Goal: Task Accomplishment & Management: Use online tool/utility

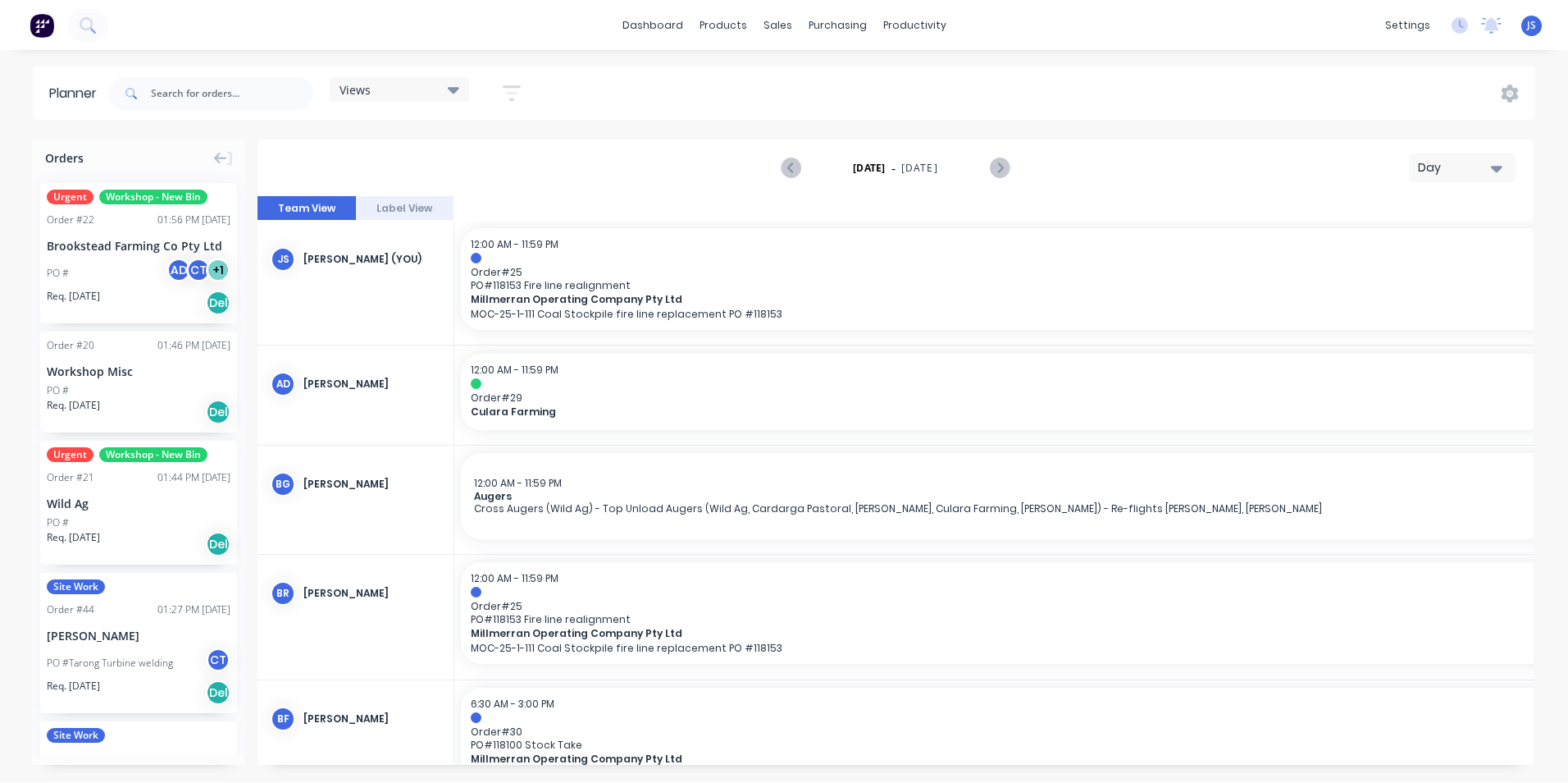
scroll to position [0, 3937]
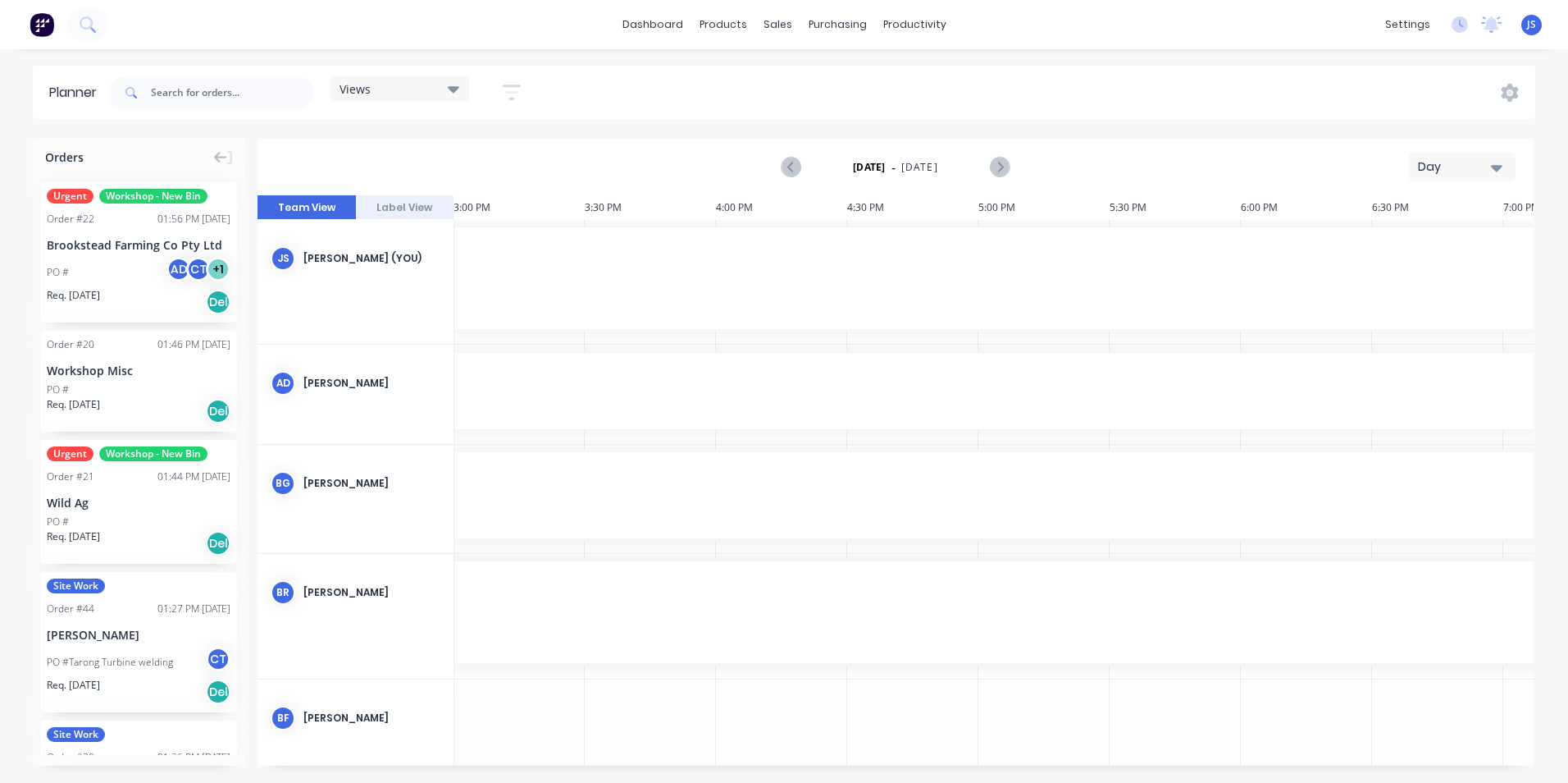
click at [1502, 166] on icon "button" at bounding box center [1497, 168] width 12 height 7
click at [1468, 241] on div "Week" at bounding box center [1432, 244] width 162 height 33
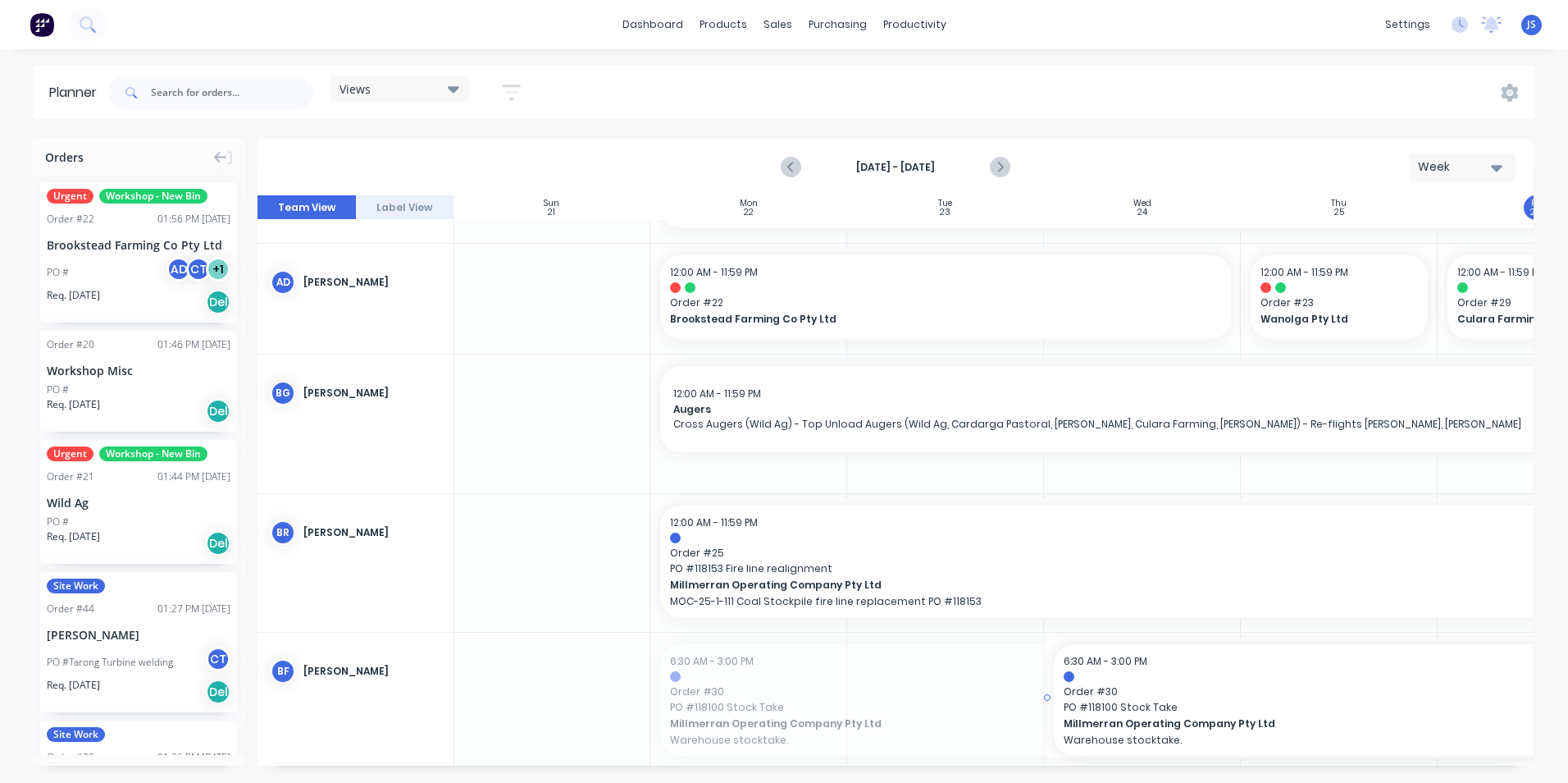
scroll to position [144, 1]
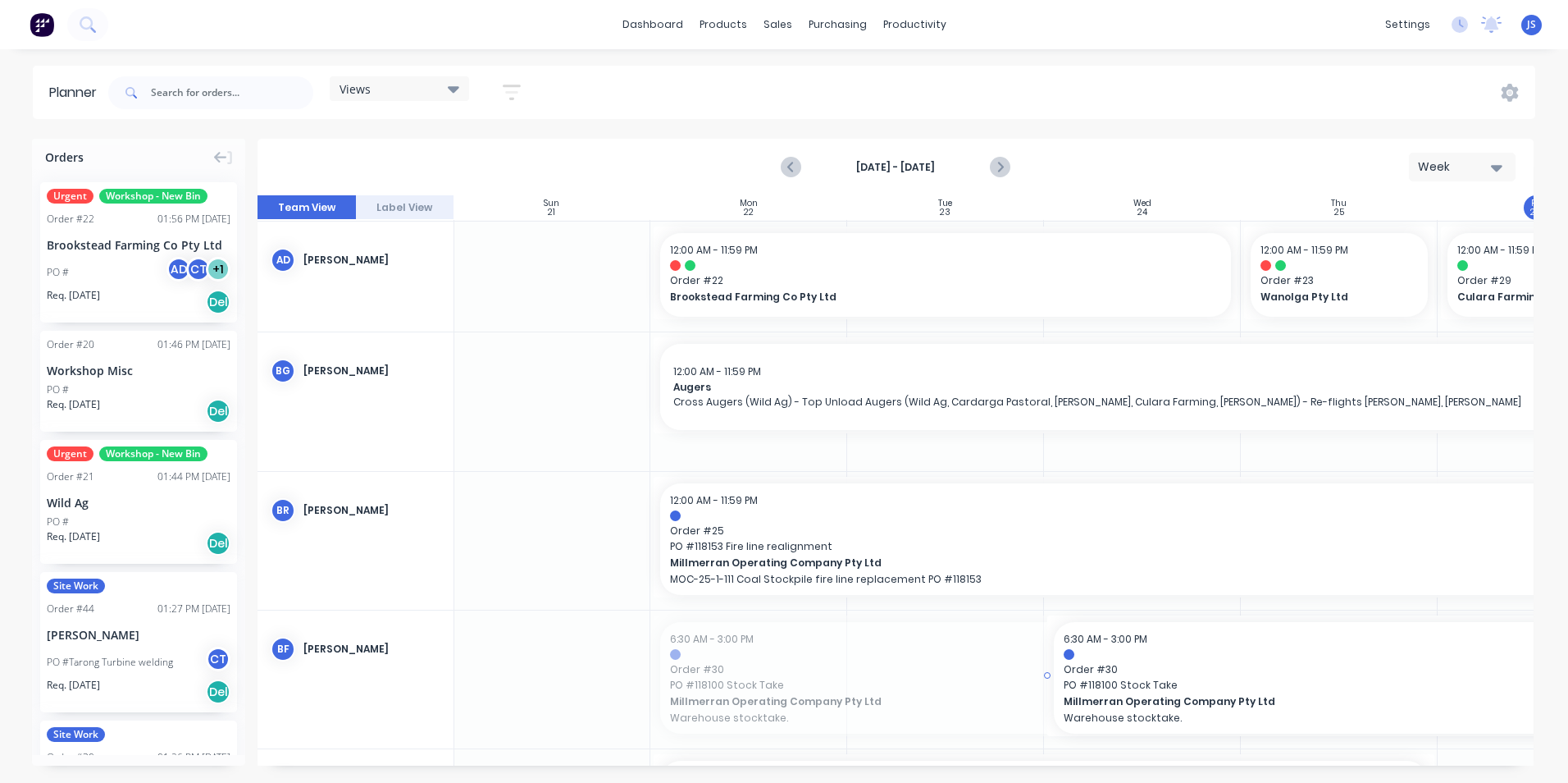
drag, startPoint x: 838, startPoint y: 757, endPoint x: 1065, endPoint y: 771, distance: 227.4
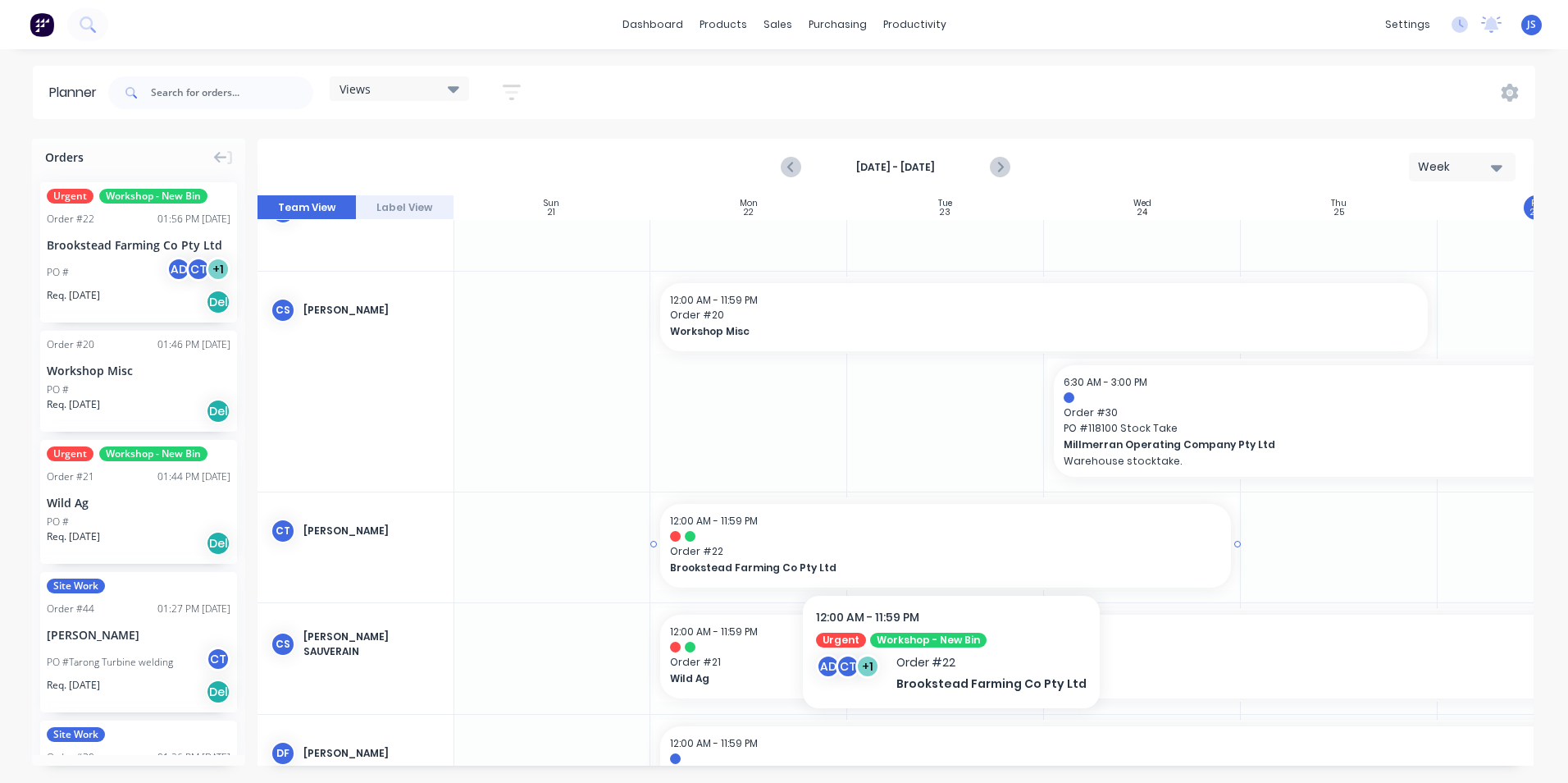
scroll to position [492, 1]
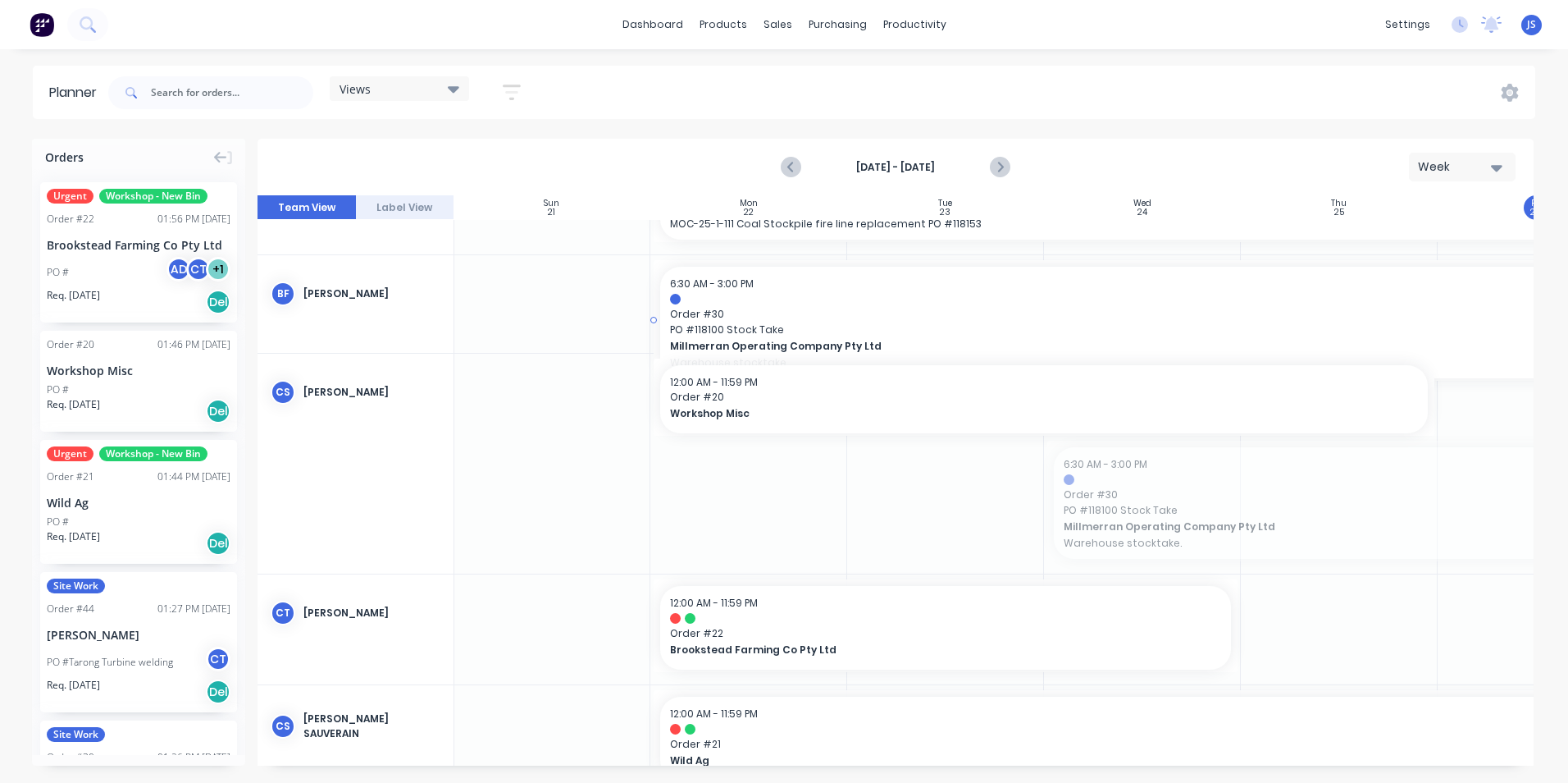
drag, startPoint x: 1167, startPoint y: 497, endPoint x: 732, endPoint y: 290, distance: 481.7
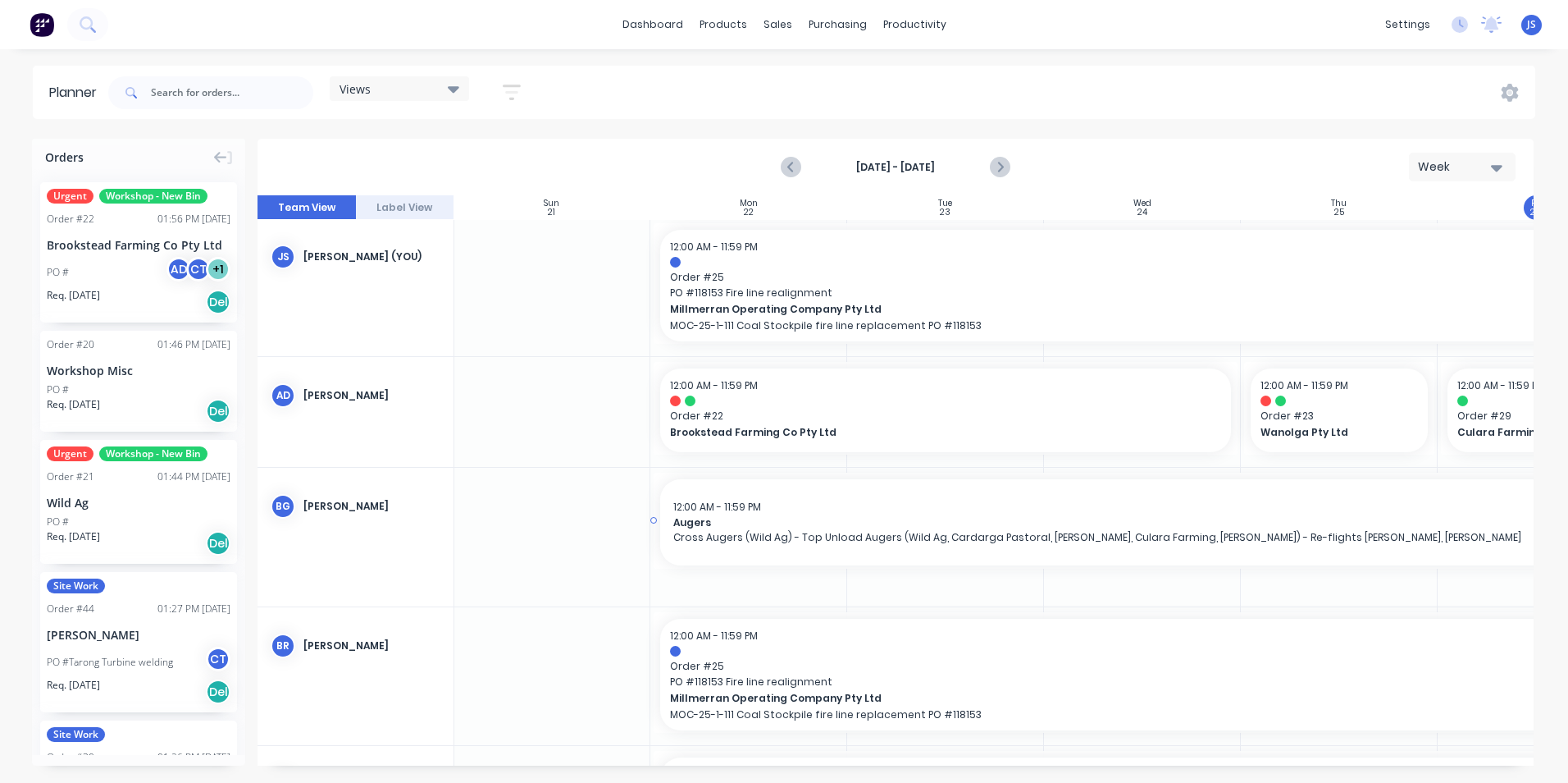
scroll to position [0, 1]
click at [994, 162] on icon "Next page" at bounding box center [999, 167] width 20 height 20
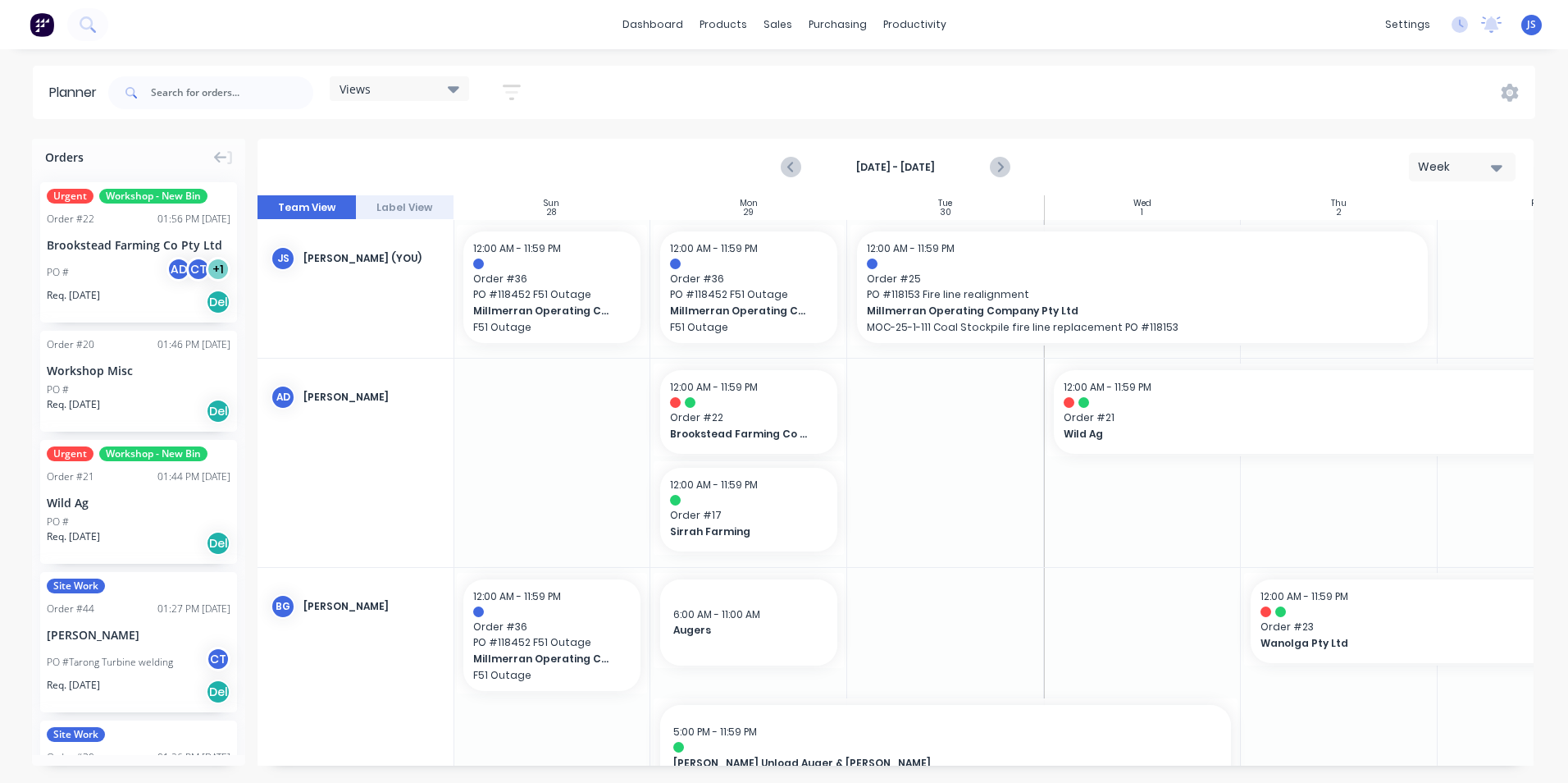
click at [515, 96] on icon "button" at bounding box center [511, 92] width 18 height 20
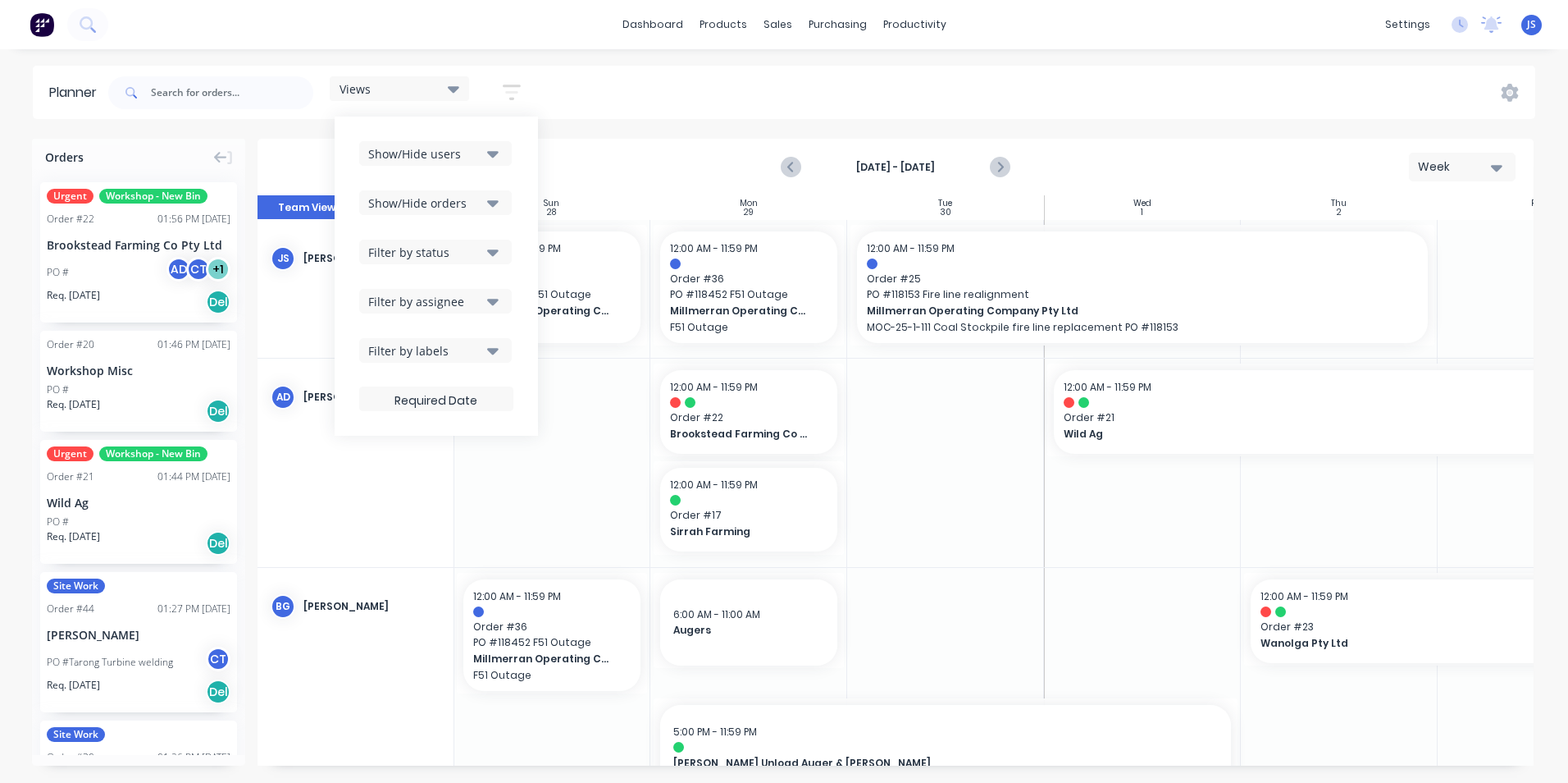
click at [492, 153] on icon "button" at bounding box center [493, 154] width 12 height 7
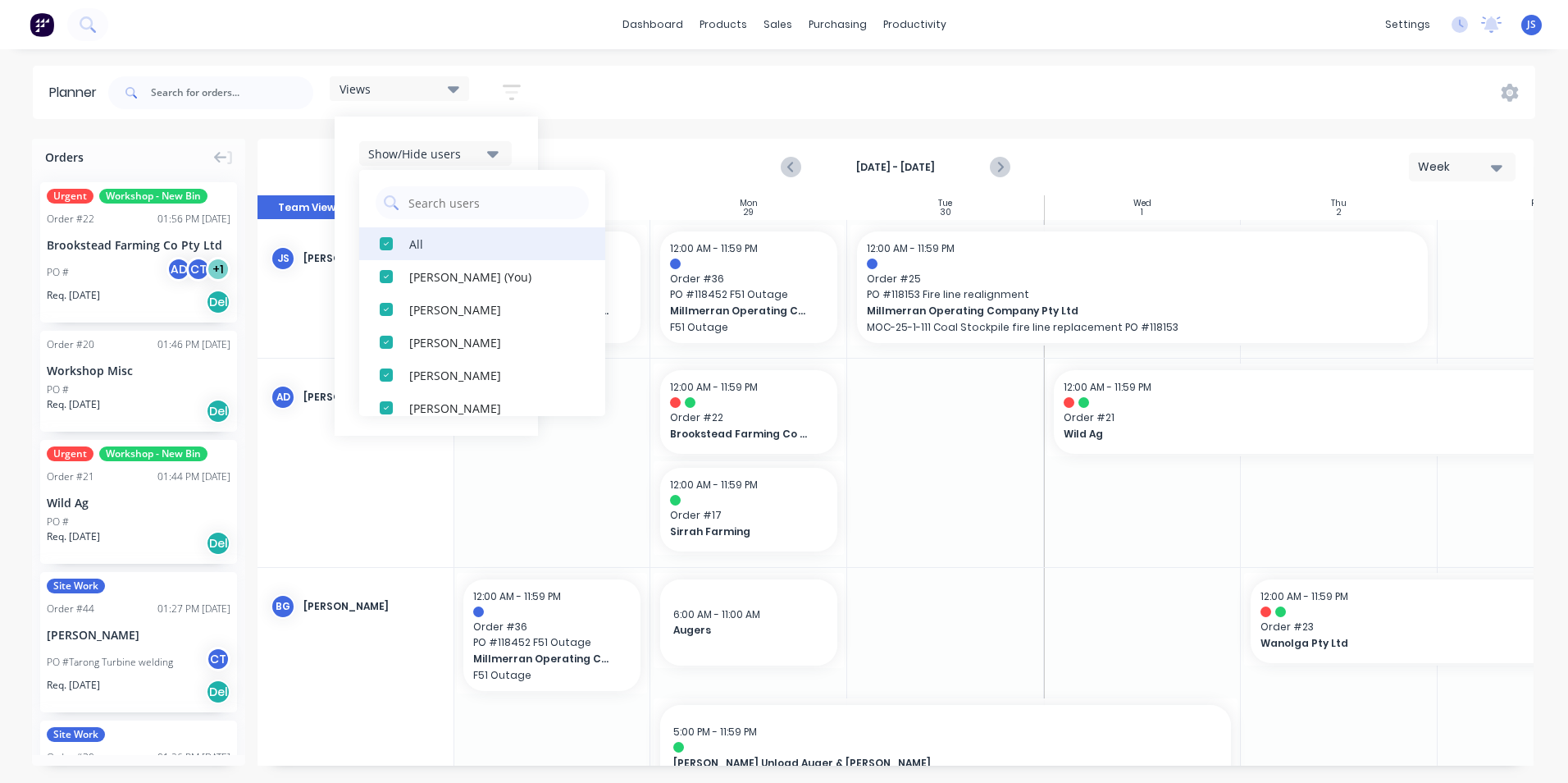
click at [390, 240] on div "button" at bounding box center [386, 244] width 33 height 33
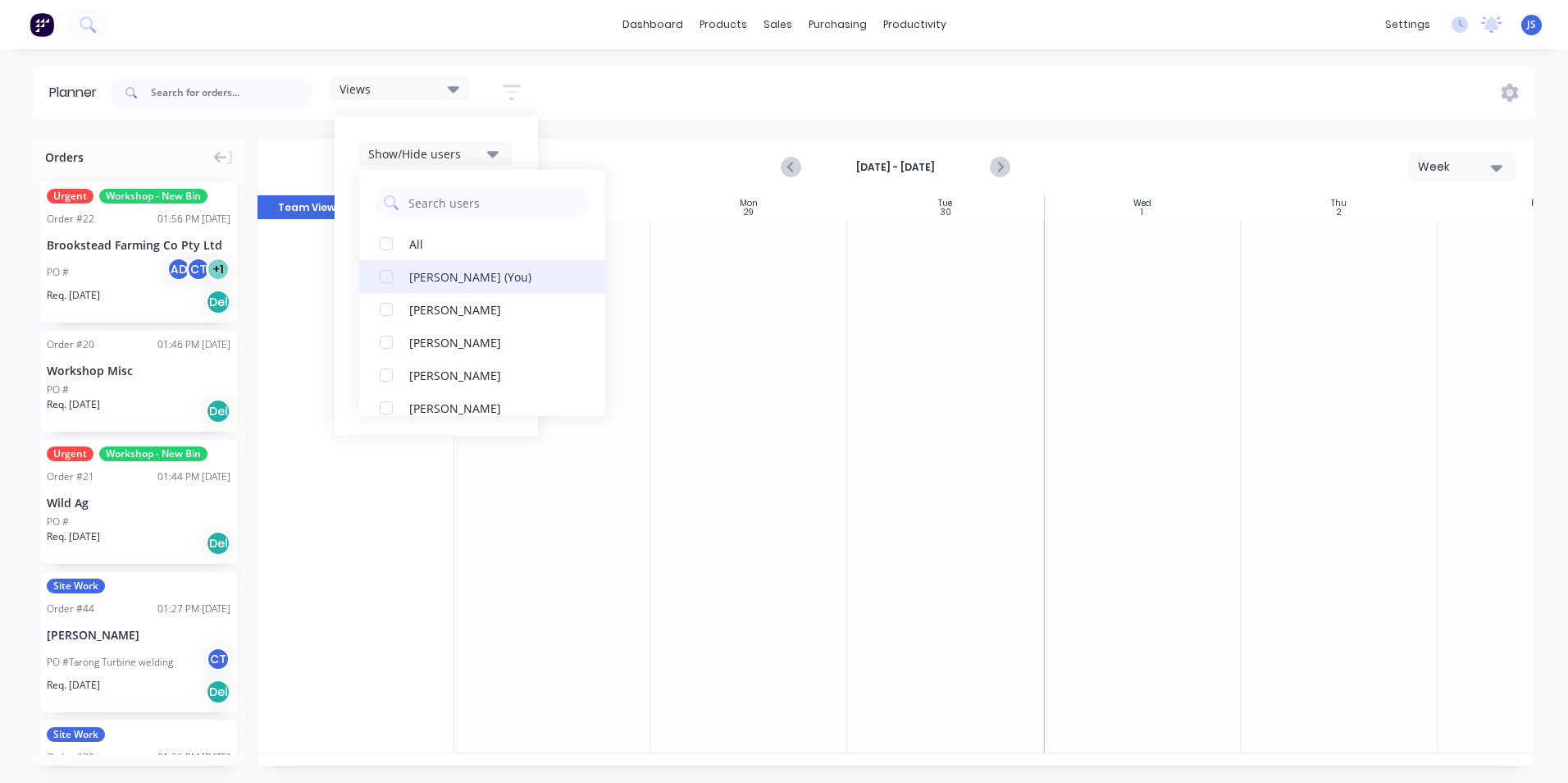
click at [383, 274] on div "button" at bounding box center [386, 276] width 33 height 33
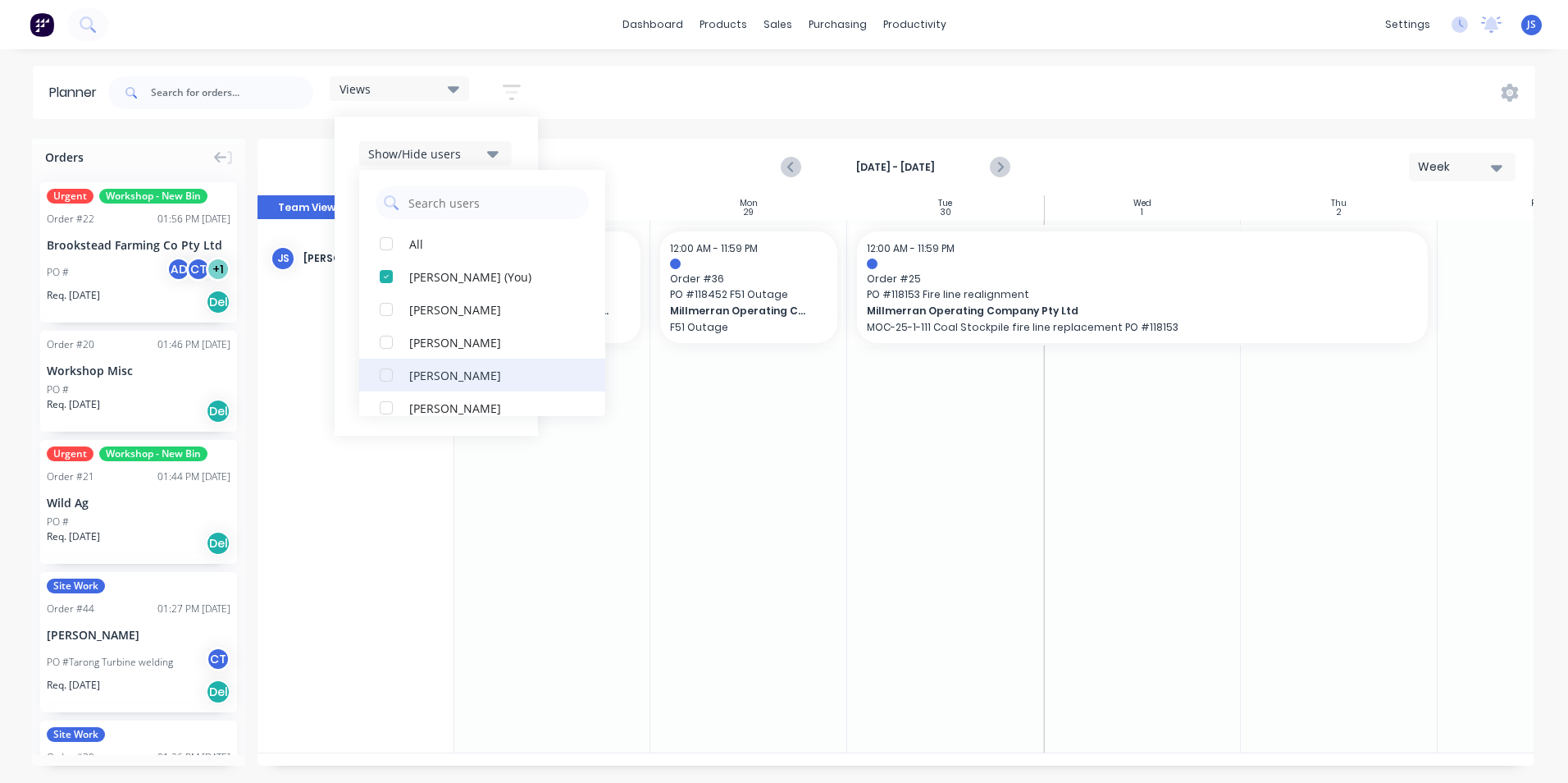
click at [385, 368] on div "button" at bounding box center [386, 375] width 33 height 33
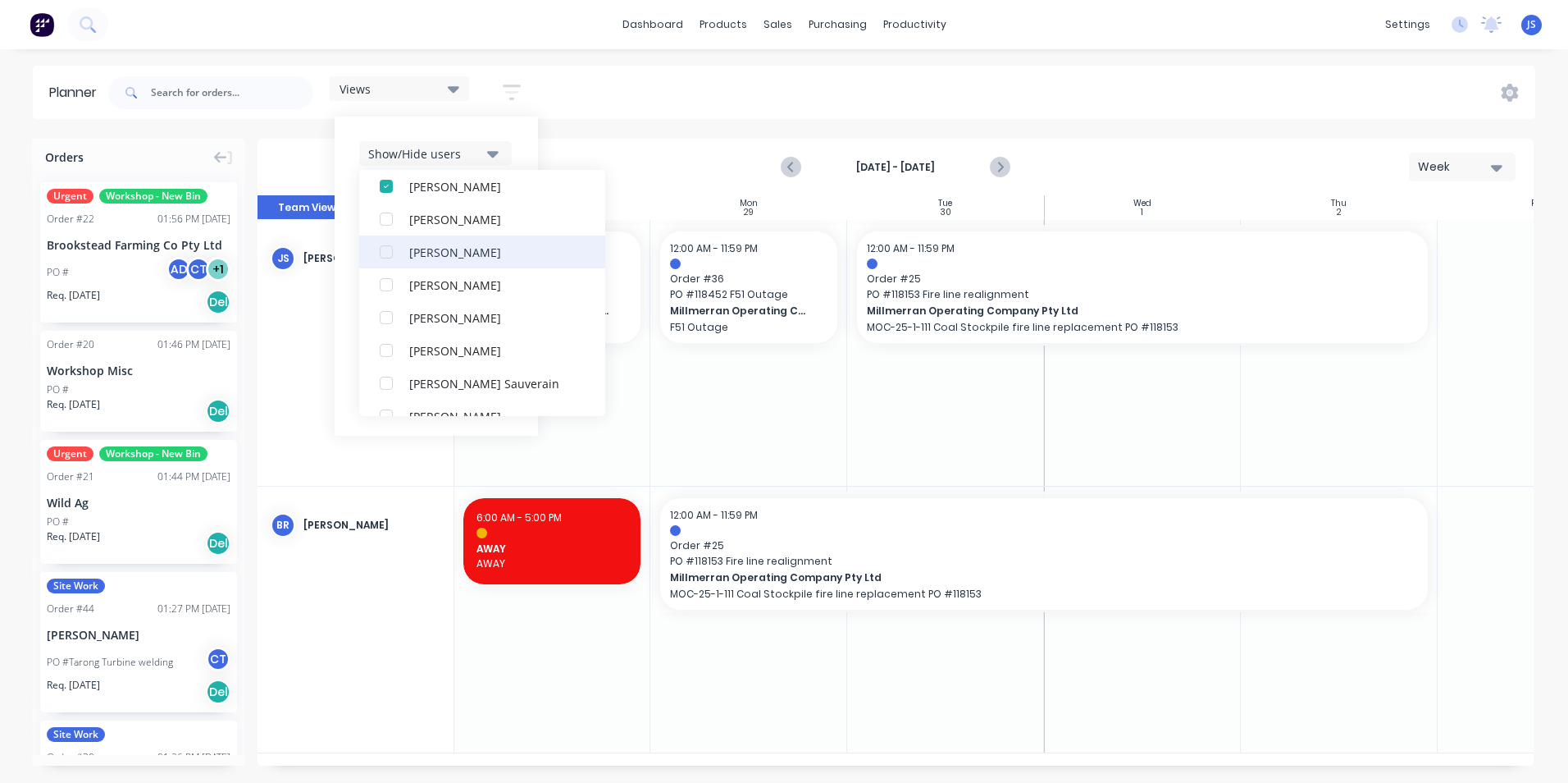
scroll to position [164, 0]
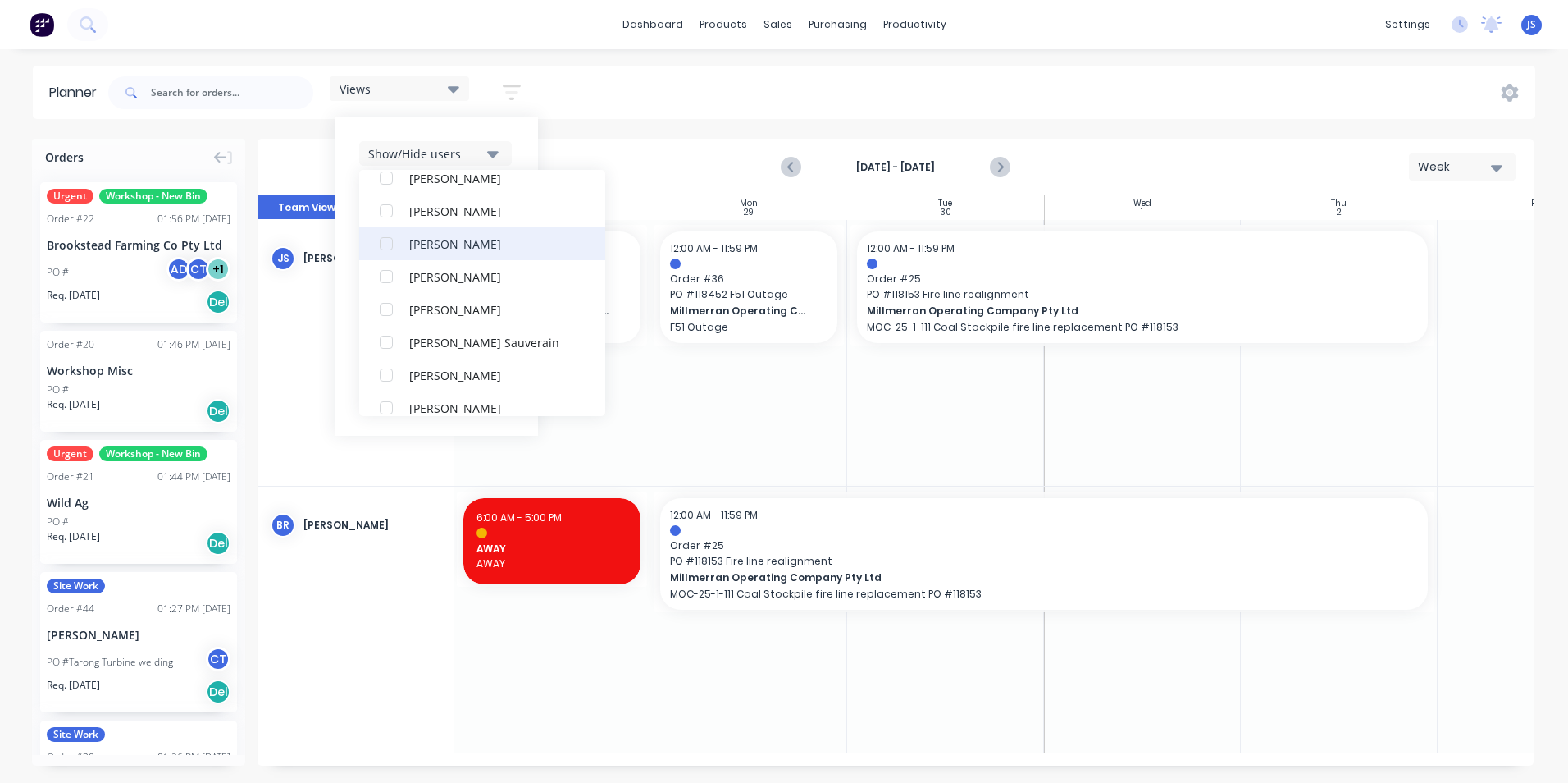
click at [385, 241] on div "button" at bounding box center [386, 244] width 33 height 33
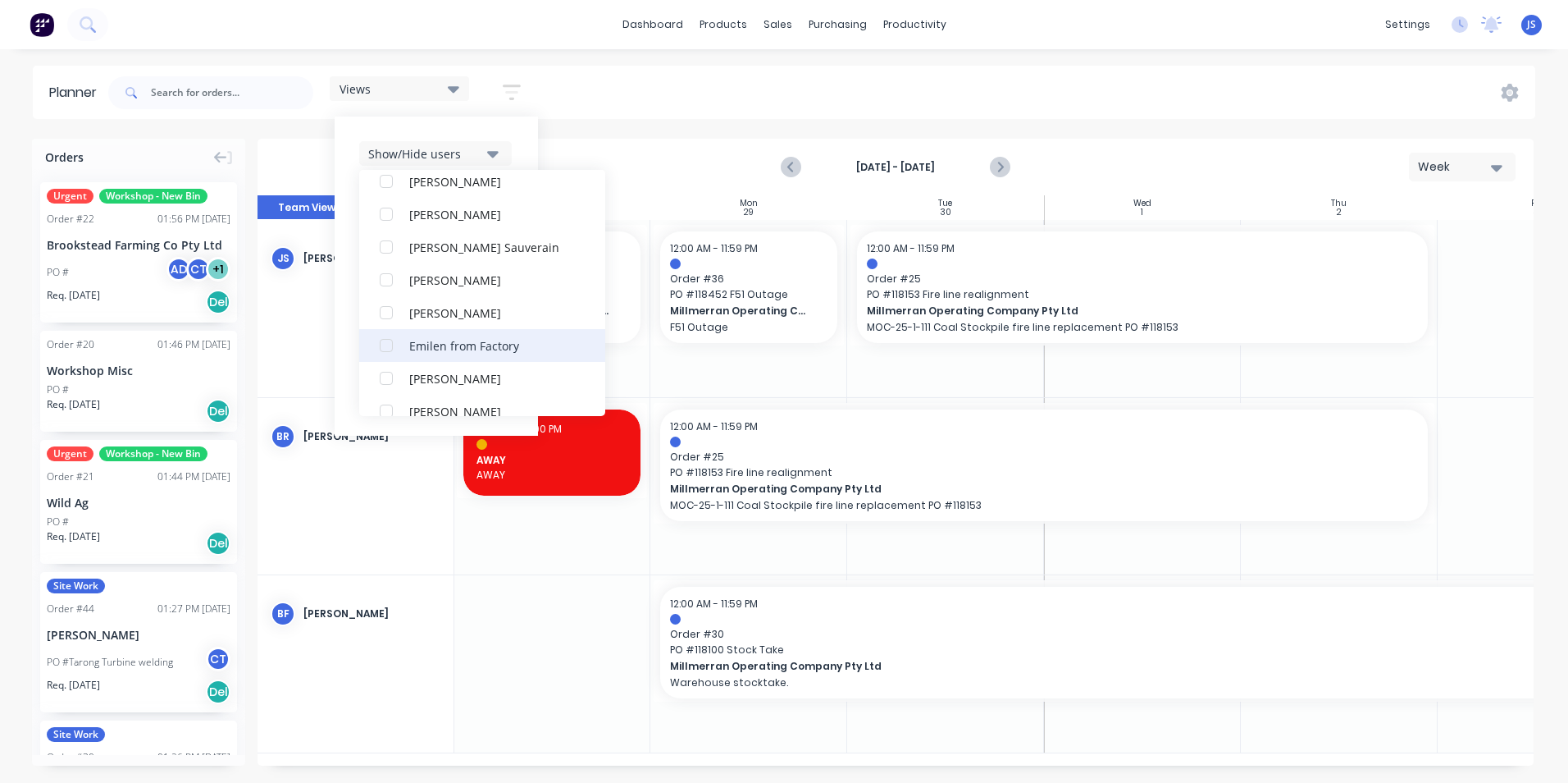
scroll to position [263, 0]
click at [389, 273] on div "button" at bounding box center [386, 276] width 33 height 33
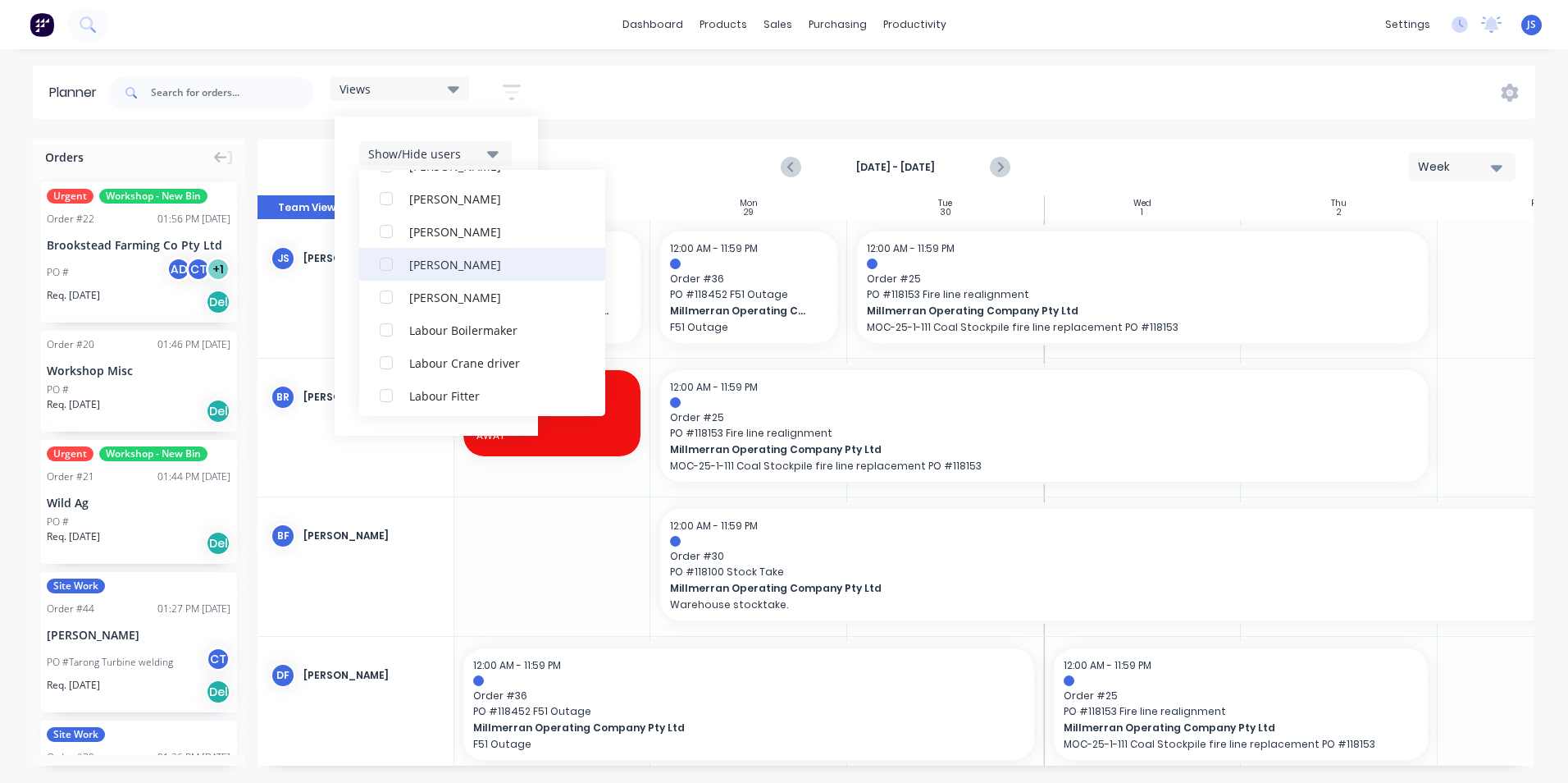
scroll to position [509, 0]
click at [392, 260] on div "button" at bounding box center [386, 260] width 33 height 33
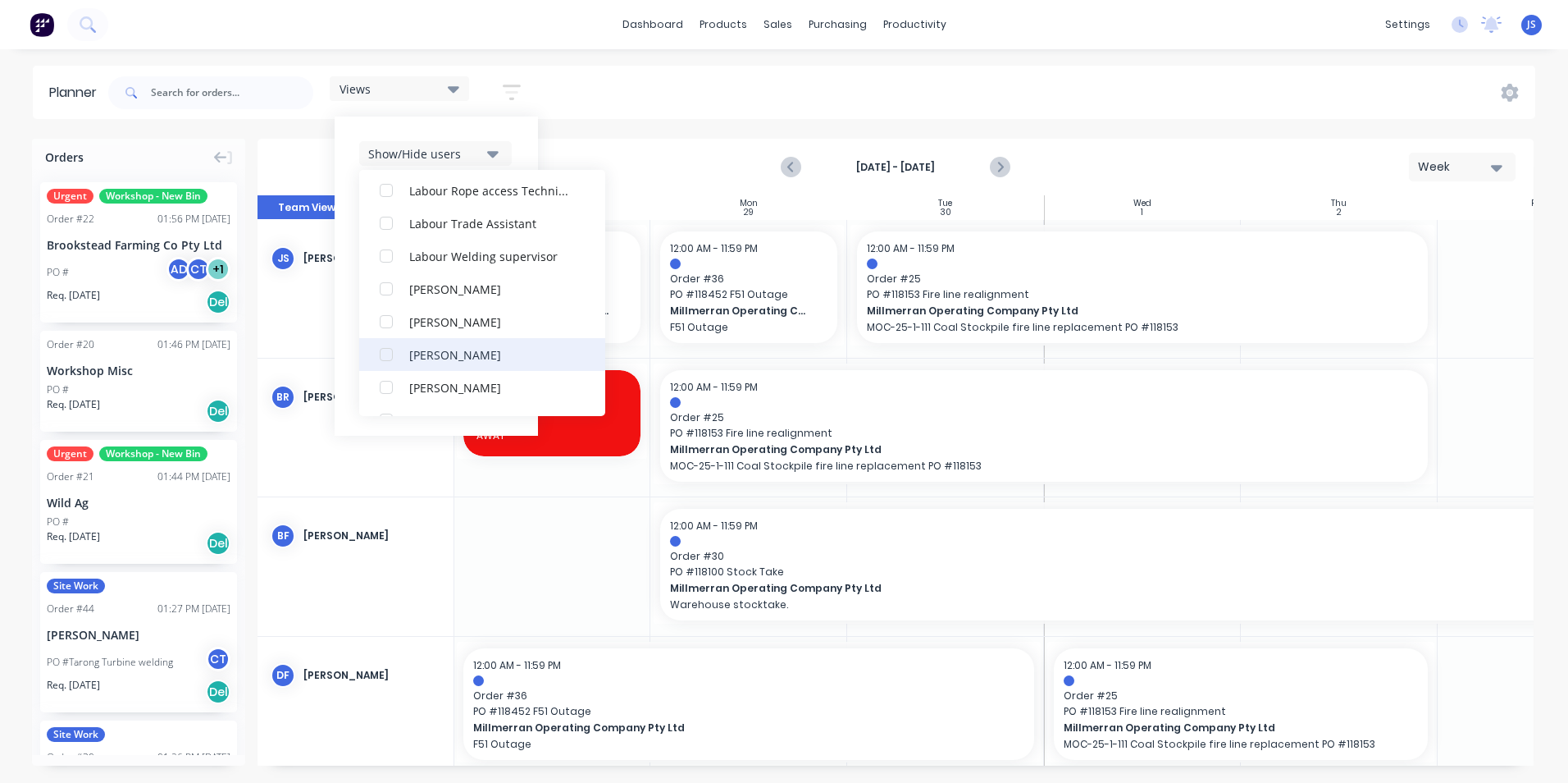
scroll to position [804, 0]
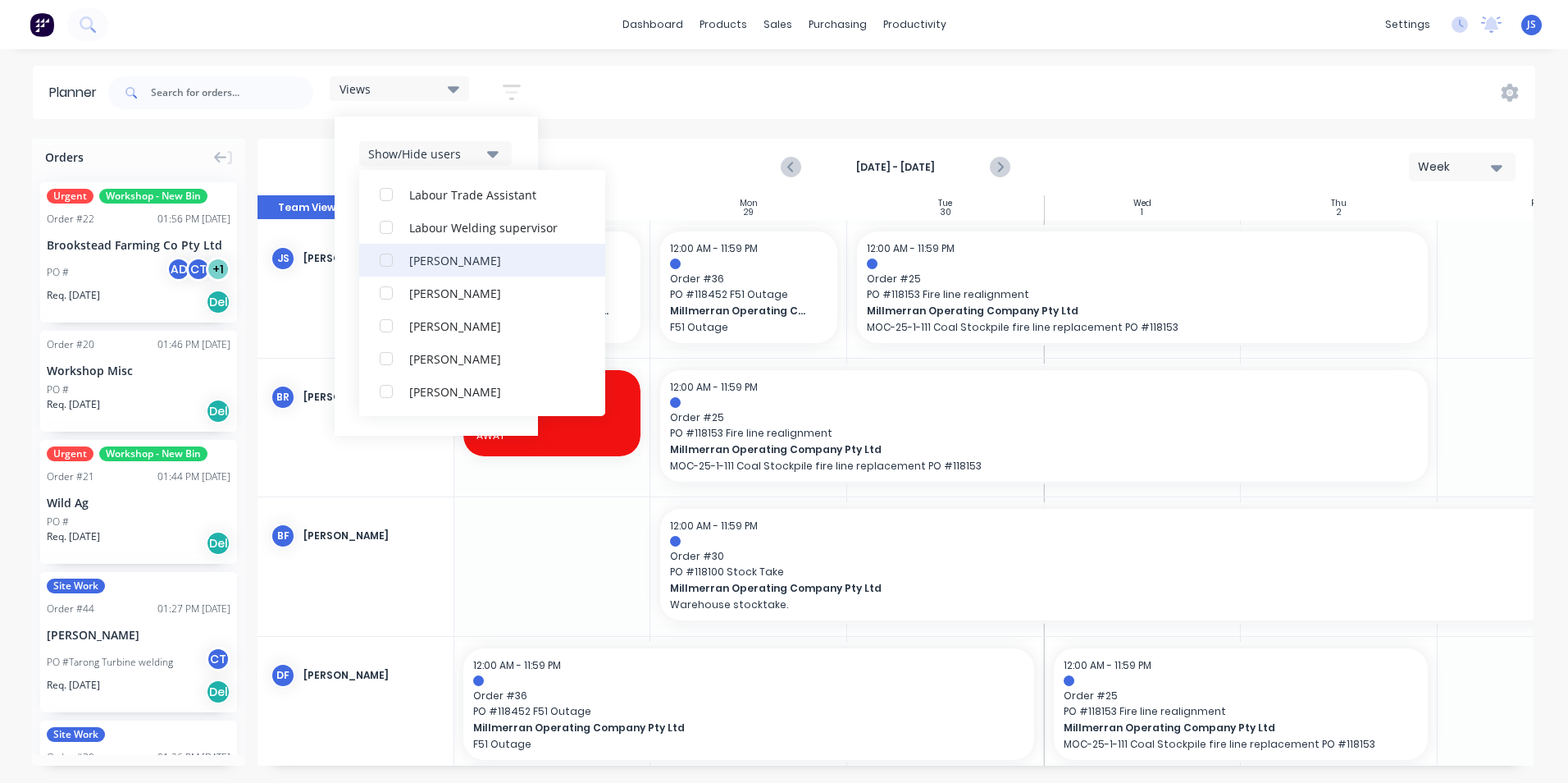
click at [384, 258] on div "button" at bounding box center [386, 260] width 33 height 33
click at [393, 258] on div "button" at bounding box center [386, 260] width 33 height 33
click at [648, 138] on div "Planner Views Save new view None (Default) edit Show/Hide users All [PERSON_NAM…" at bounding box center [784, 423] width 1568 height 717
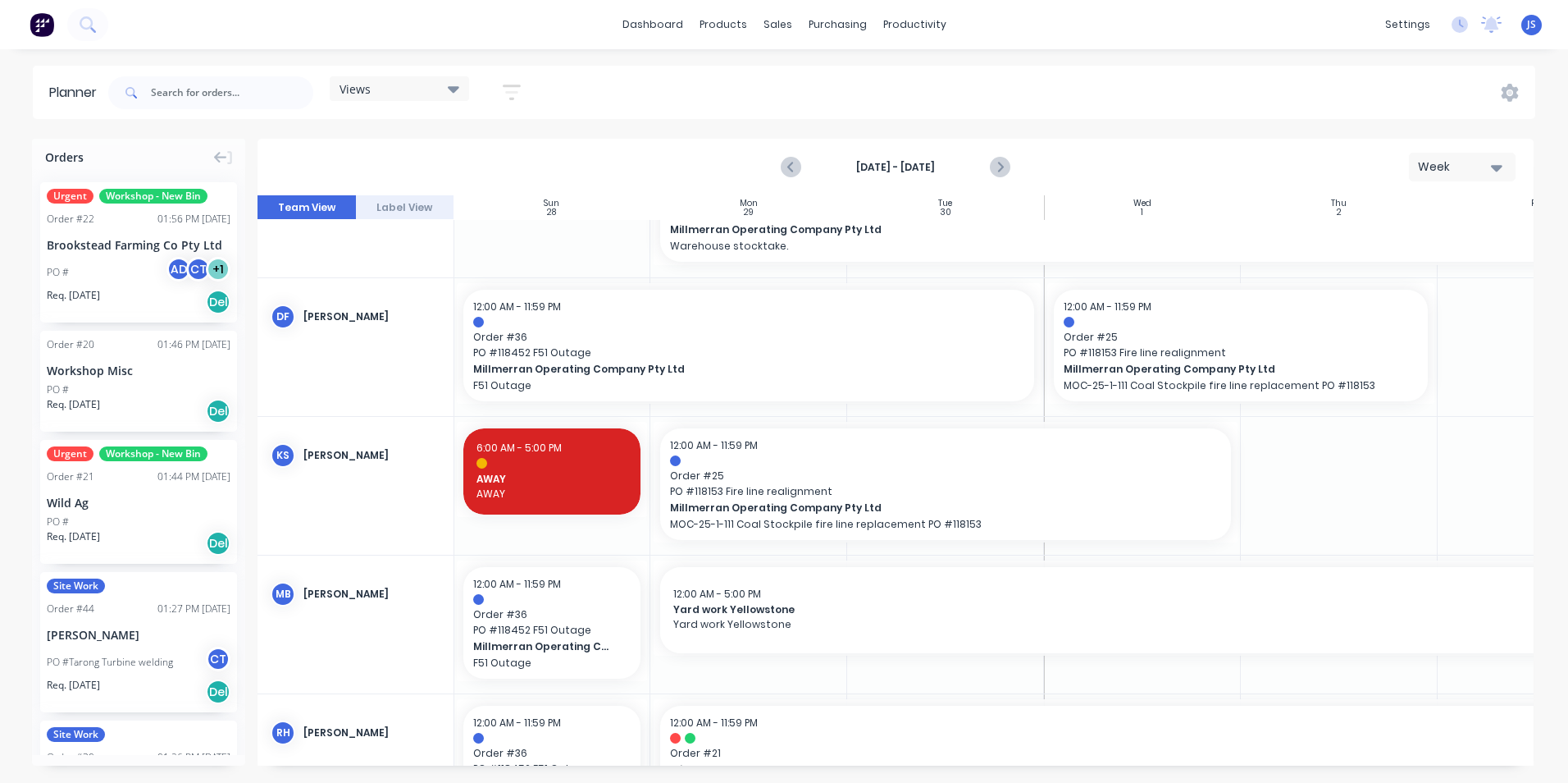
scroll to position [444, 1]
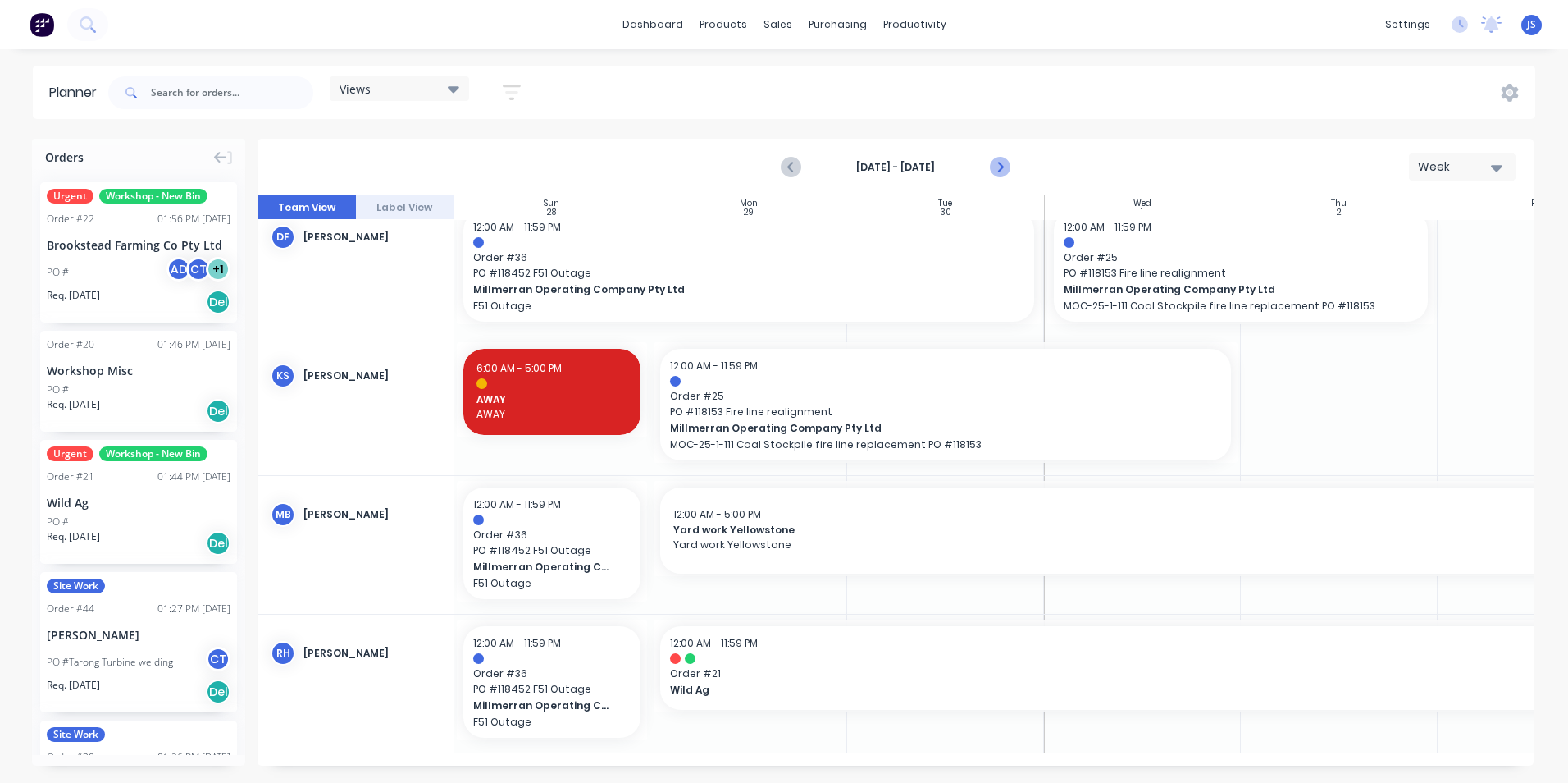
click at [1005, 159] on icon "Next page" at bounding box center [999, 167] width 20 height 20
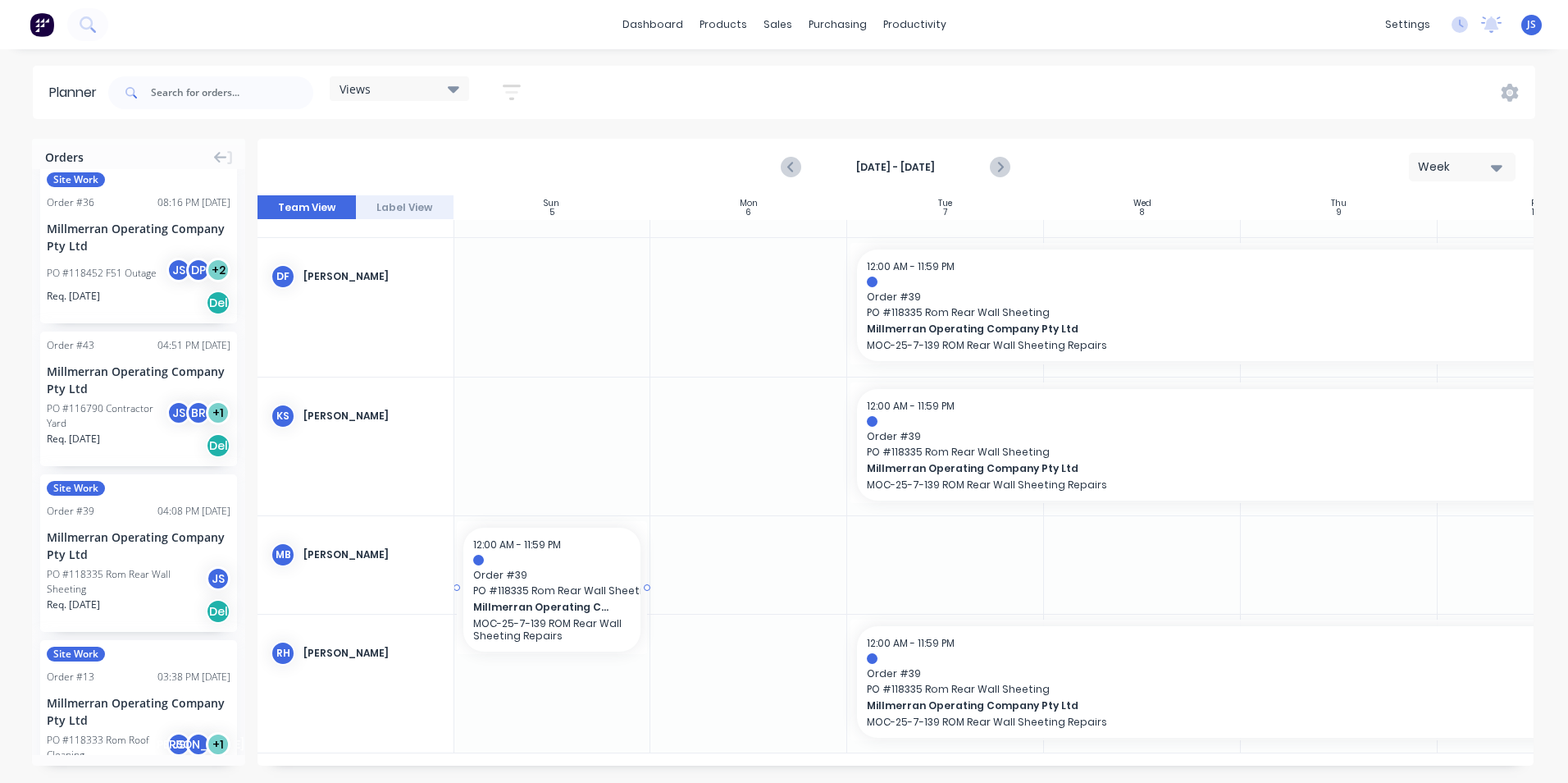
scroll to position [365, 0]
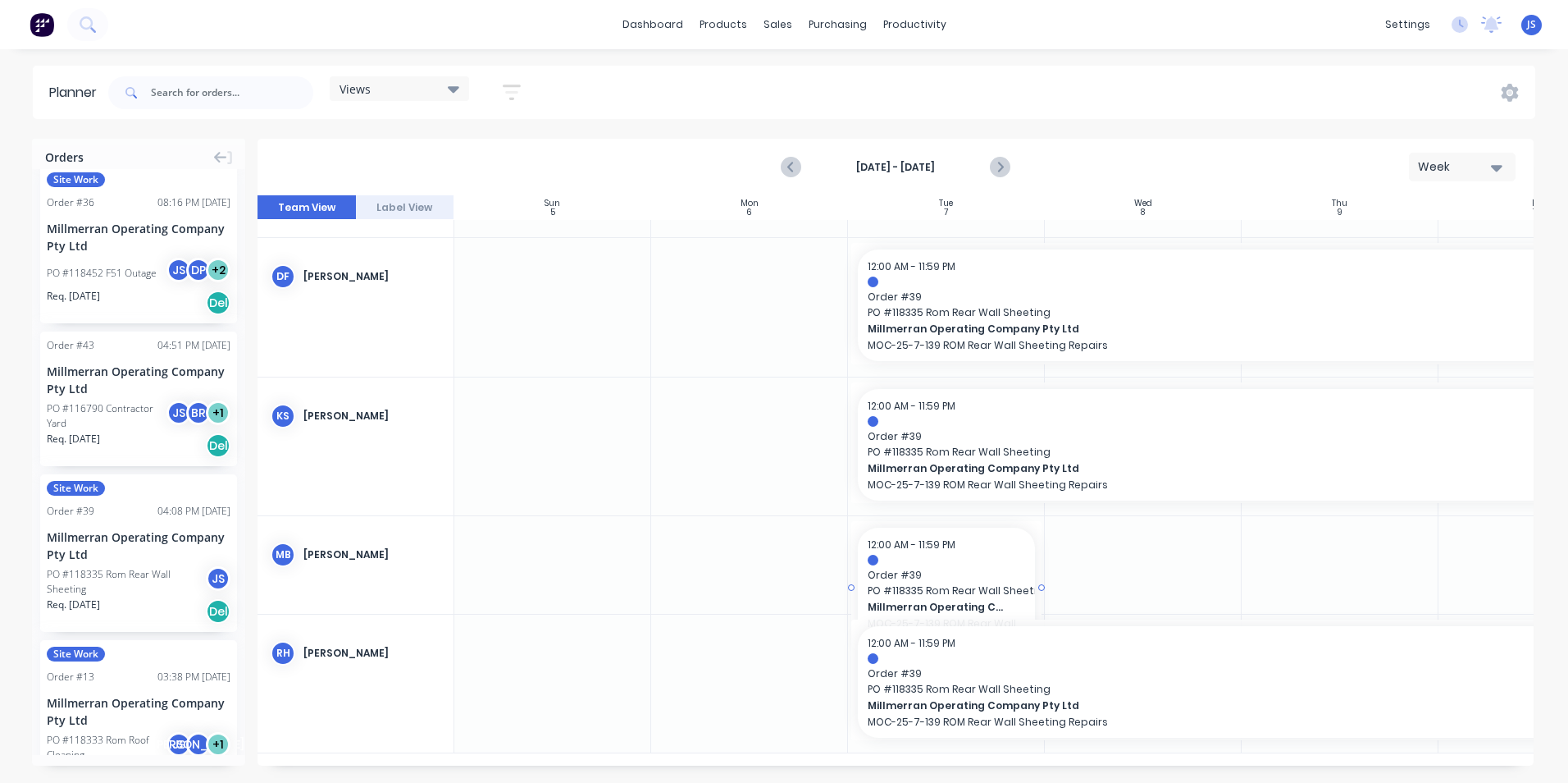
drag, startPoint x: 120, startPoint y: 470, endPoint x: 970, endPoint y: 512, distance: 851.0
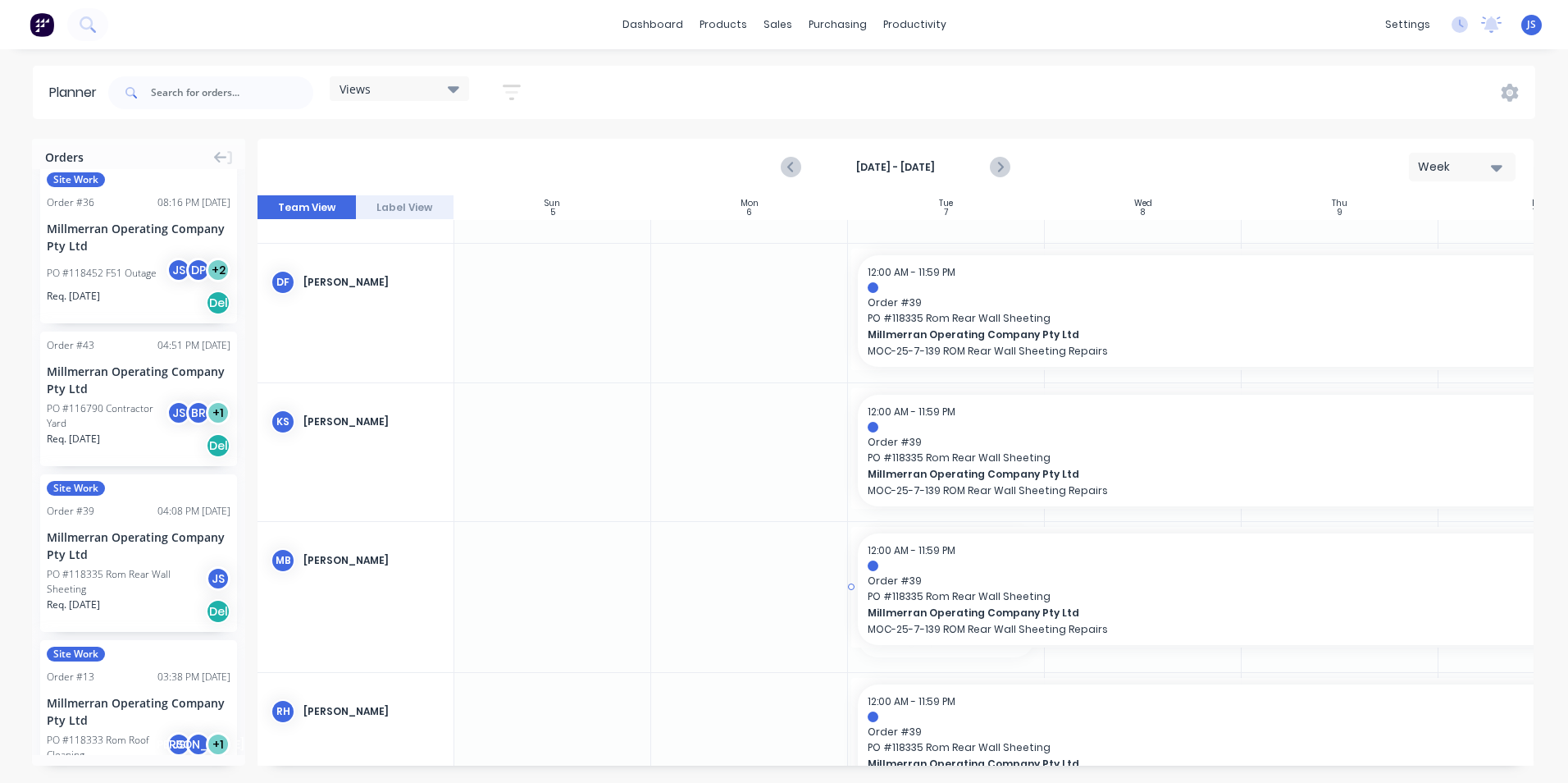
drag, startPoint x: 1042, startPoint y: 595, endPoint x: 1464, endPoint y: 576, distance: 422.4
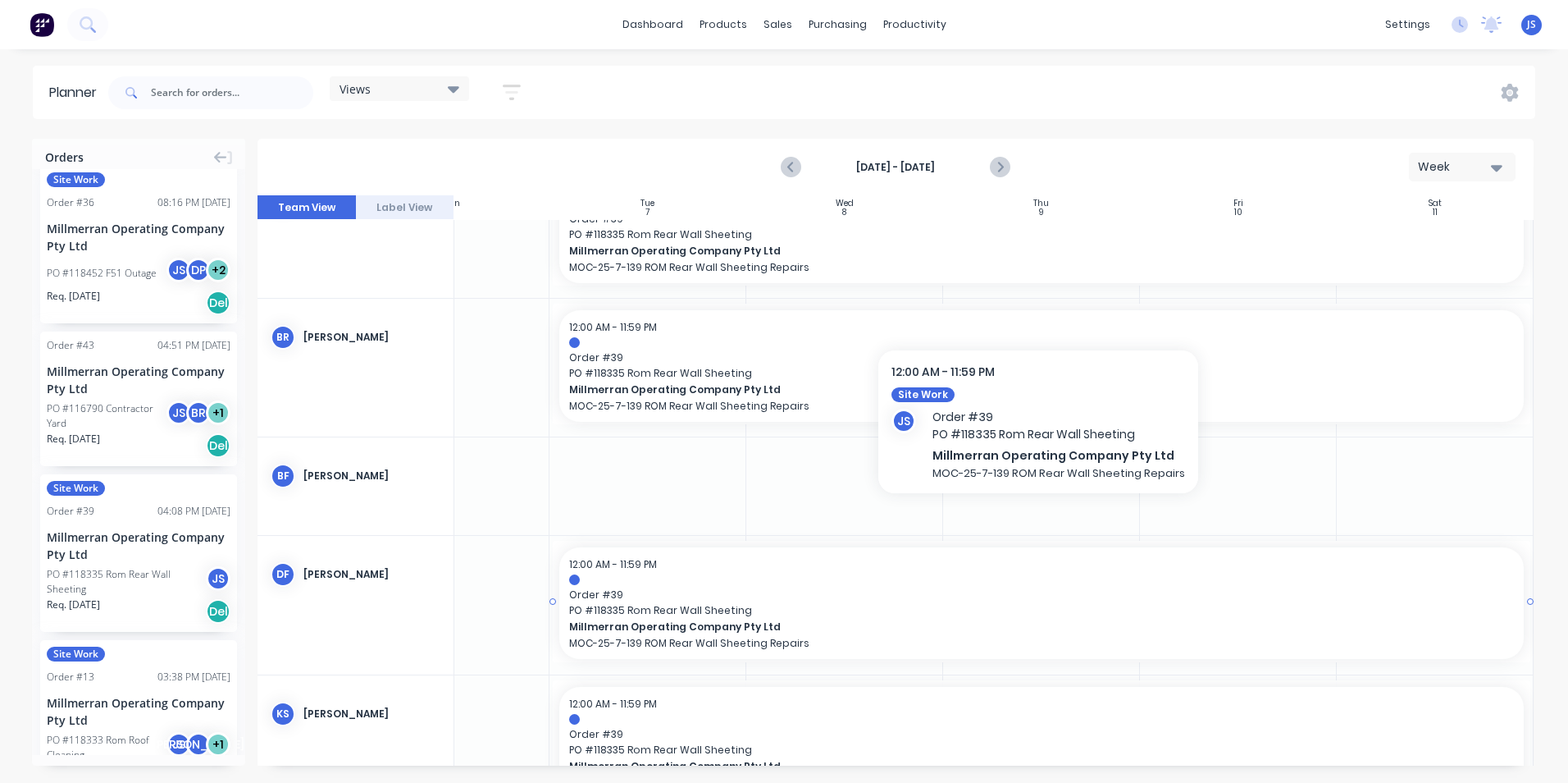
scroll to position [24, 305]
